Goal: Check status: Check status

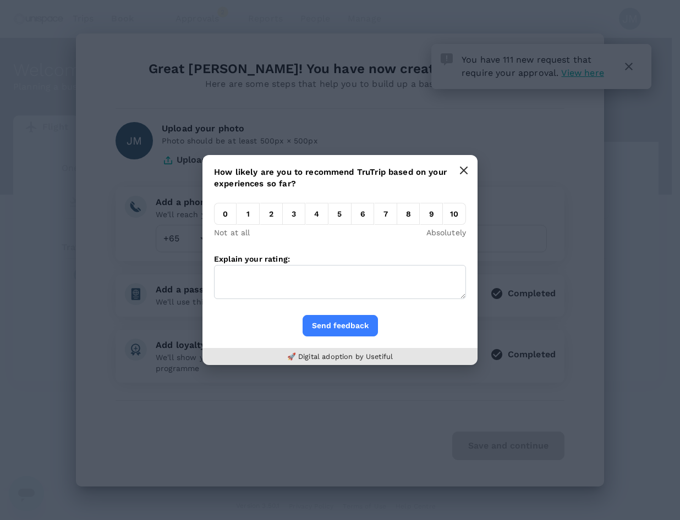
click at [466, 169] on icon "button" at bounding box center [463, 170] width 9 height 9
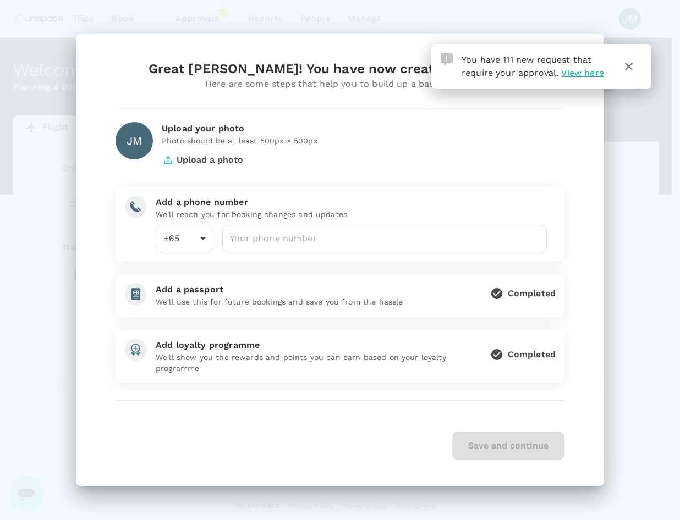
click at [600, 73] on span "View here" at bounding box center [582, 73] width 42 height 10
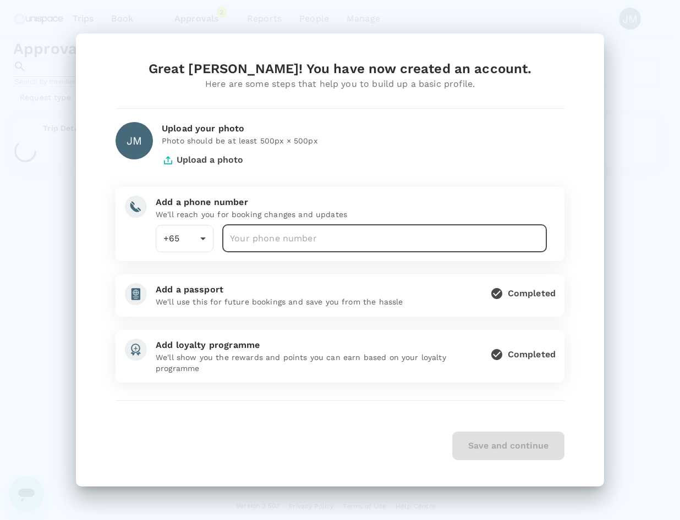
click at [333, 233] on input "number" at bounding box center [384, 239] width 325 height 28
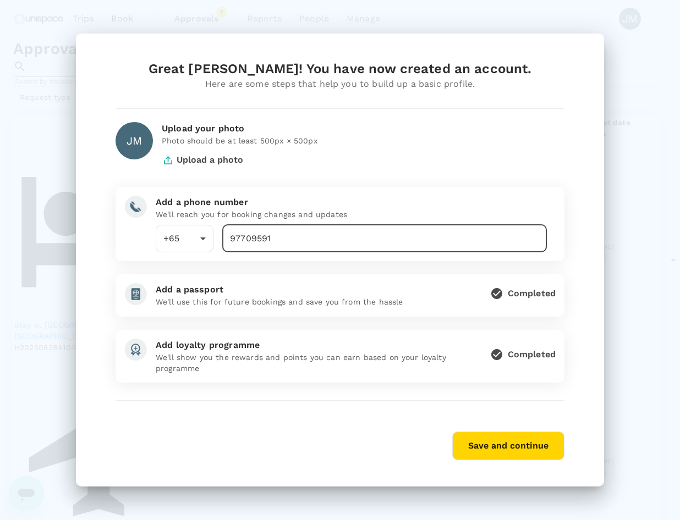
type input "97709591"
click at [510, 446] on button "Save and continue" at bounding box center [508, 446] width 112 height 29
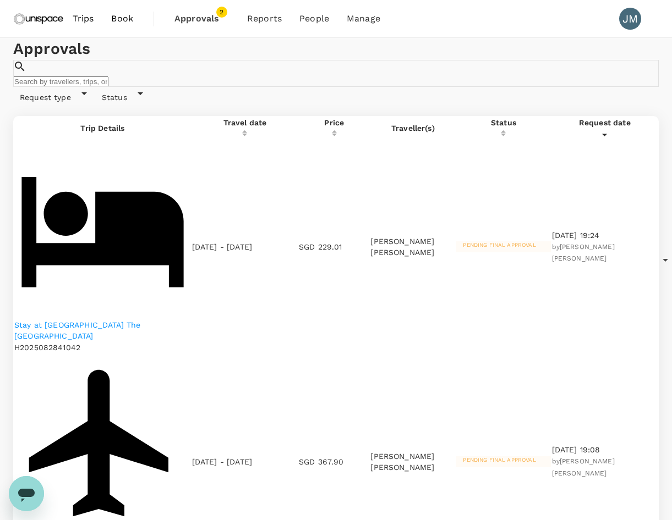
click at [213, 14] on span "Approvals" at bounding box center [201, 18] width 55 height 13
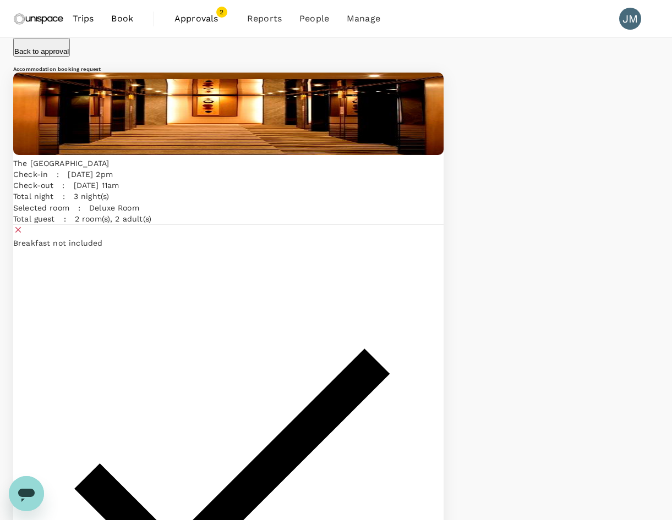
click at [50, 47] on p "Back to approval" at bounding box center [41, 51] width 54 height 8
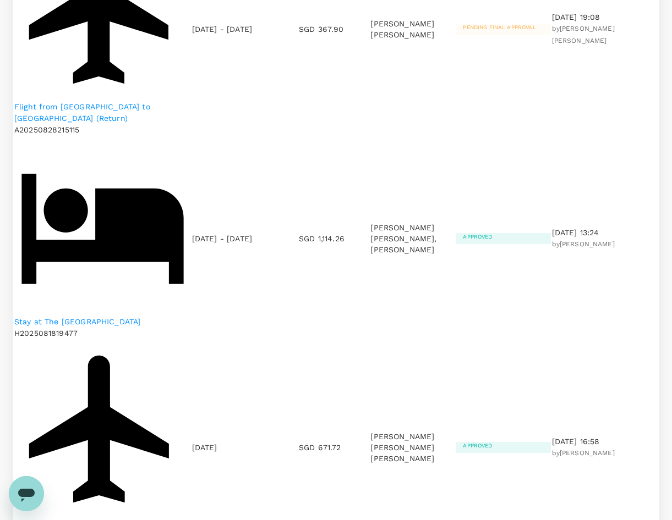
scroll to position [495, 0]
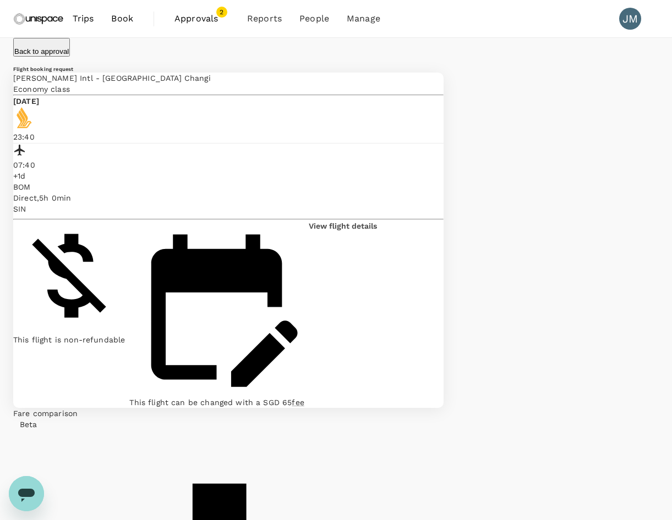
click at [44, 55] on p "Back to approval" at bounding box center [41, 51] width 54 height 8
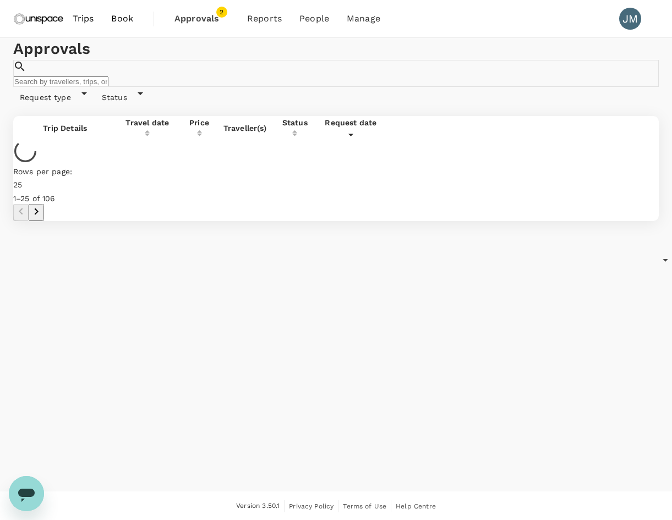
scroll to position [1, 0]
